Goal: Task Accomplishment & Management: Manage account settings

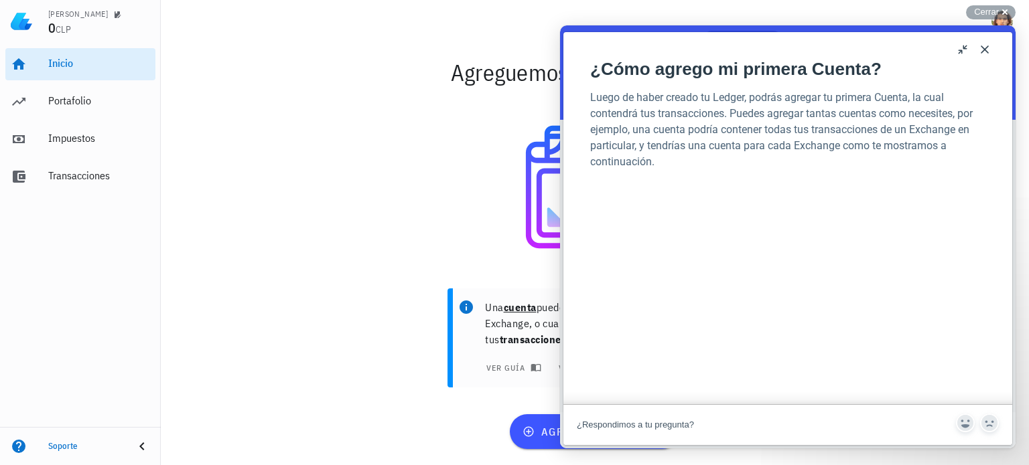
click at [981, 46] on button "Close" at bounding box center [984, 49] width 21 height 21
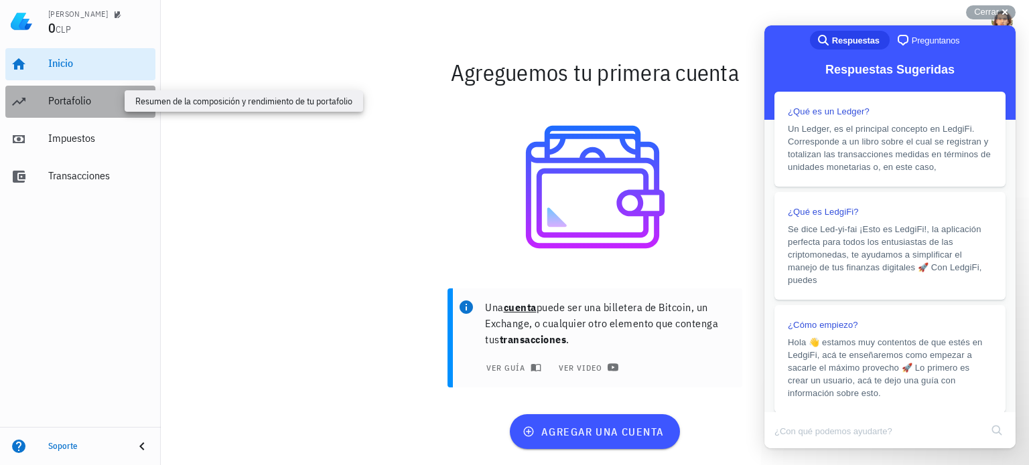
click at [83, 98] on div "Portafolio" at bounding box center [99, 100] width 102 height 13
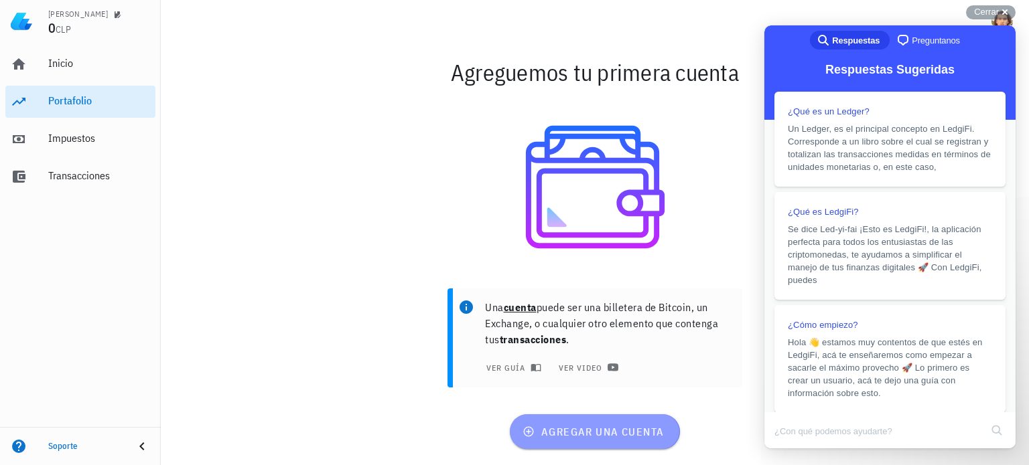
click at [589, 440] on button "agregar una cuenta" at bounding box center [594, 432] width 169 height 35
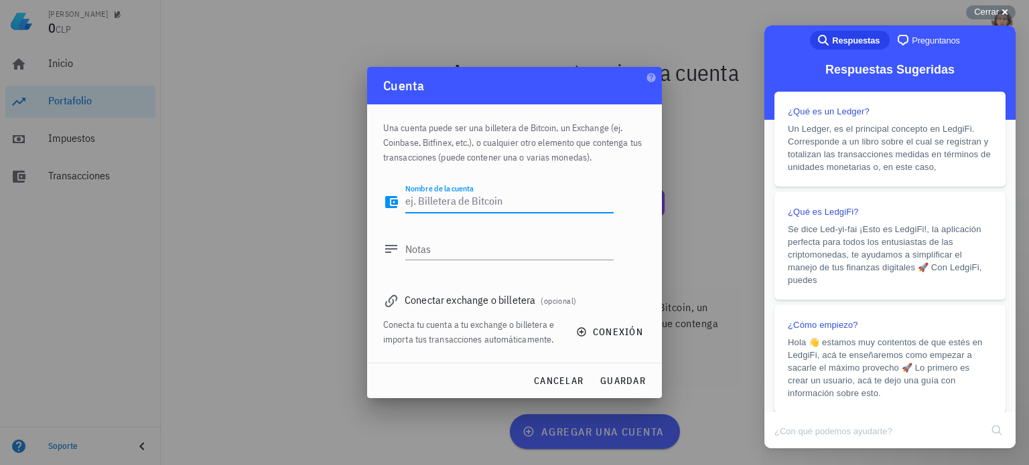
click at [439, 203] on textarea "Nombre de la cuenta" at bounding box center [509, 202] width 208 height 21
type textarea "[DEMOGRAPHIC_DATA]"
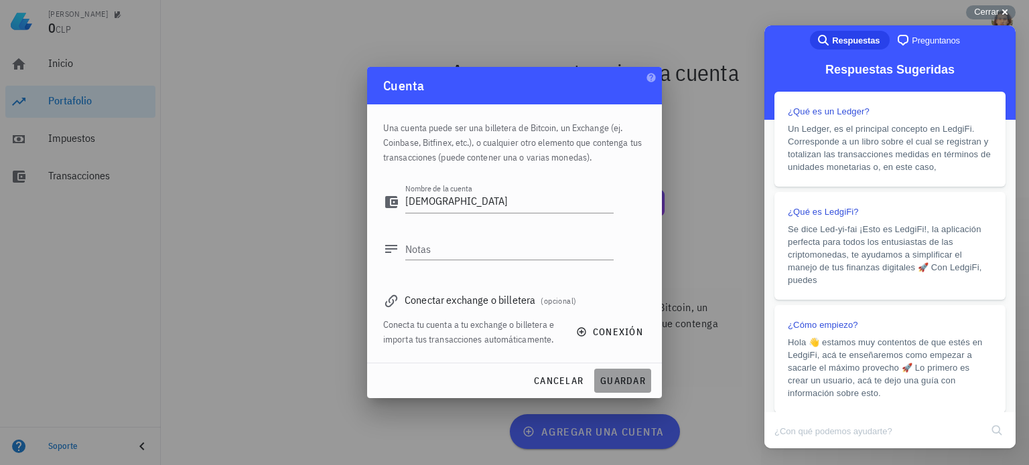
click at [617, 385] on span "guardar" at bounding box center [622, 381] width 46 height 12
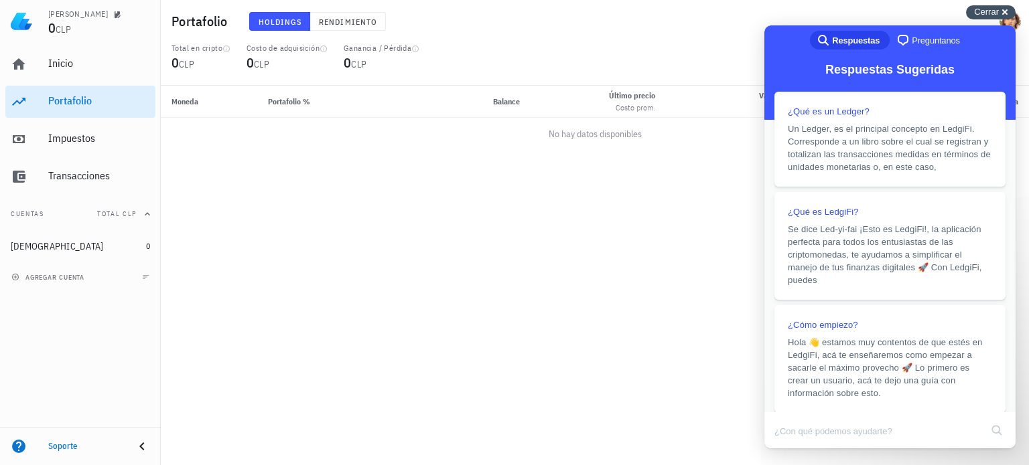
click at [1001, 13] on div "Cerrar cross-small" at bounding box center [991, 12] width 50 height 14
